Goal: Check status: Check status

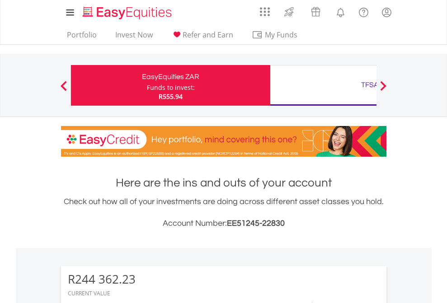
click at [147, 85] on div "Funds to invest:" at bounding box center [171, 87] width 48 height 9
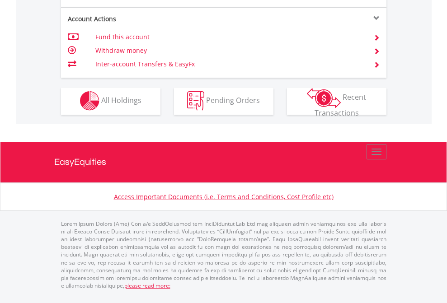
scroll to position [920, 0]
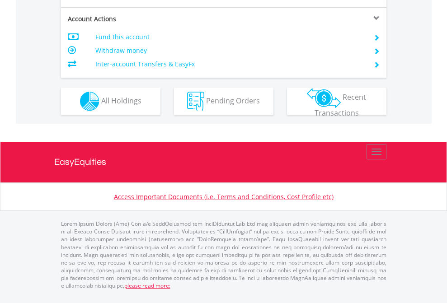
scroll to position [848, 0]
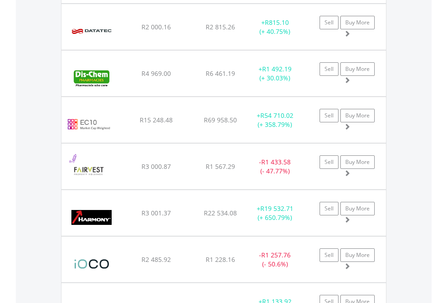
scroll to position [87, 142]
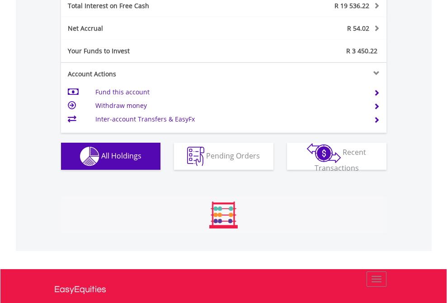
scroll to position [1041, 0]
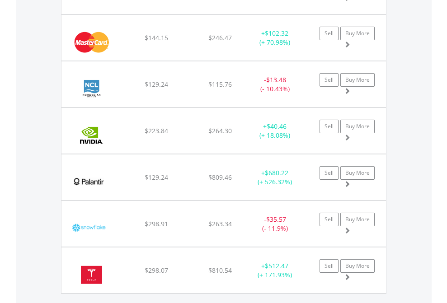
scroll to position [1005, 0]
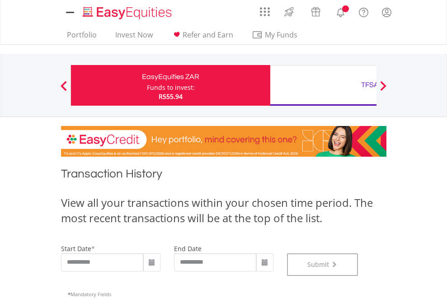
scroll to position [366, 0]
click at [323, 85] on div "TFSA" at bounding box center [370, 85] width 188 height 13
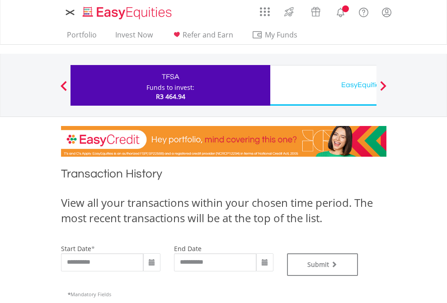
type input "**********"
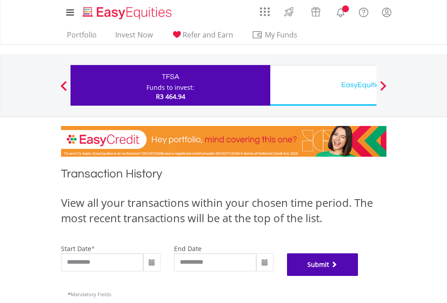
click at [358, 276] on button "Submit" at bounding box center [322, 264] width 71 height 23
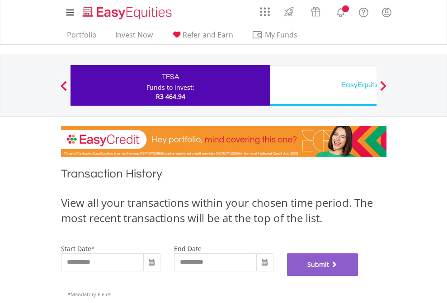
scroll to position [366, 0]
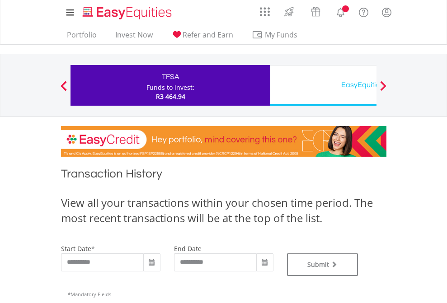
click at [323, 85] on div "EasyEquities USD" at bounding box center [370, 85] width 188 height 13
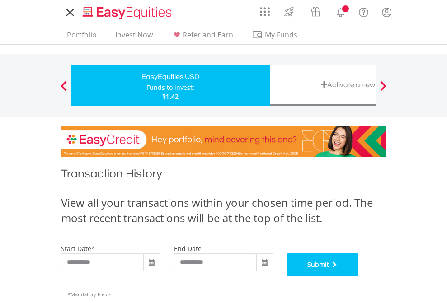
click at [358, 276] on button "Submit" at bounding box center [322, 264] width 71 height 23
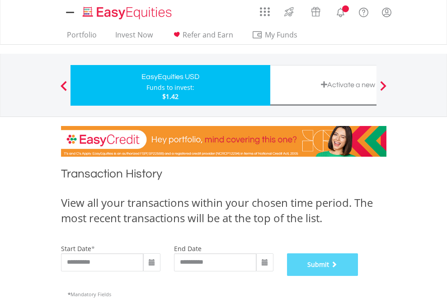
scroll to position [366, 0]
